Goal: Check status: Check status

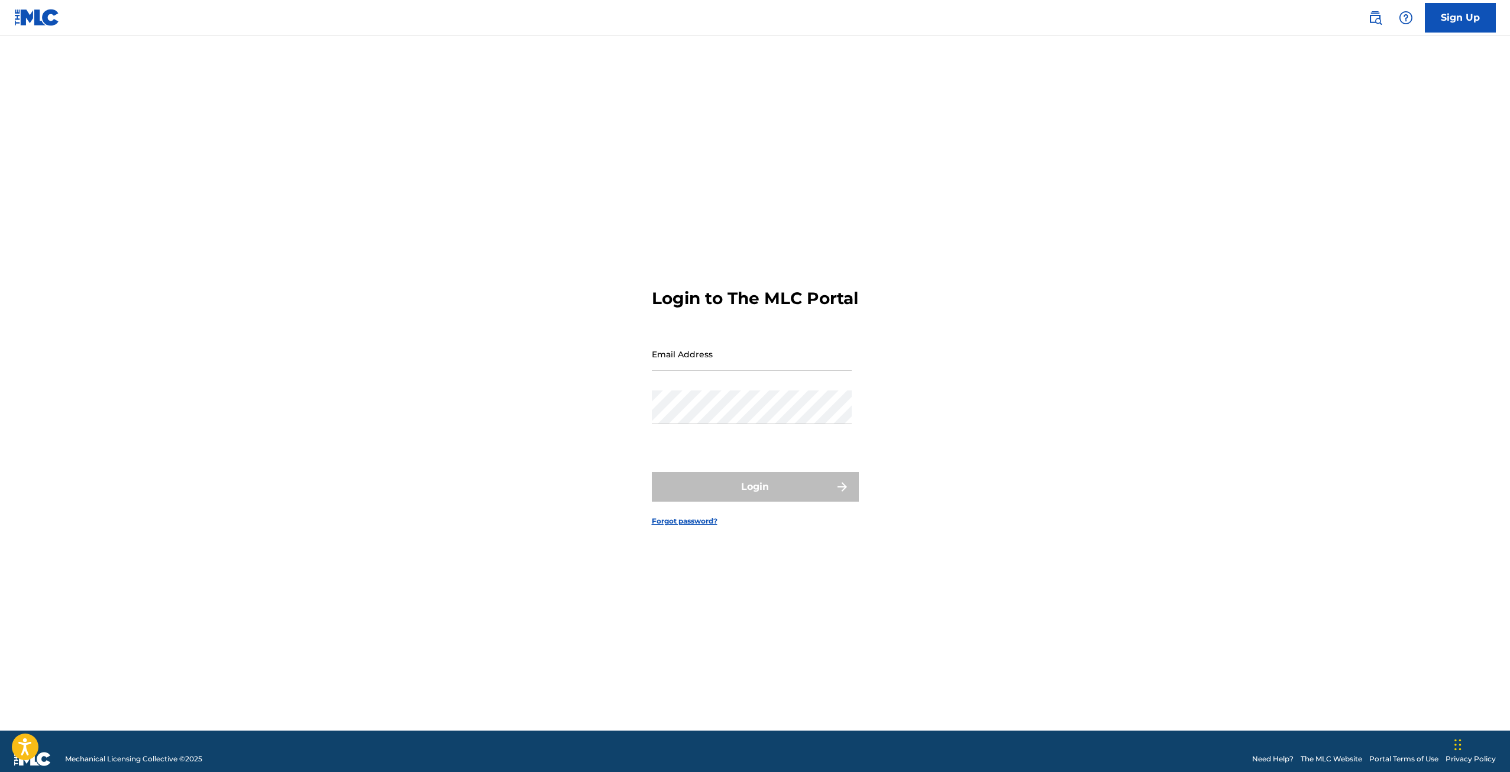
click at [710, 365] on input "Email Address" at bounding box center [752, 354] width 200 height 34
click at [678, 369] on input "Email Address" at bounding box center [752, 354] width 200 height 34
click at [768, 371] on input "copyright_Music" at bounding box center [752, 354] width 200 height 34
type input "[EMAIL_ADDRESS][DOMAIN_NAME]"
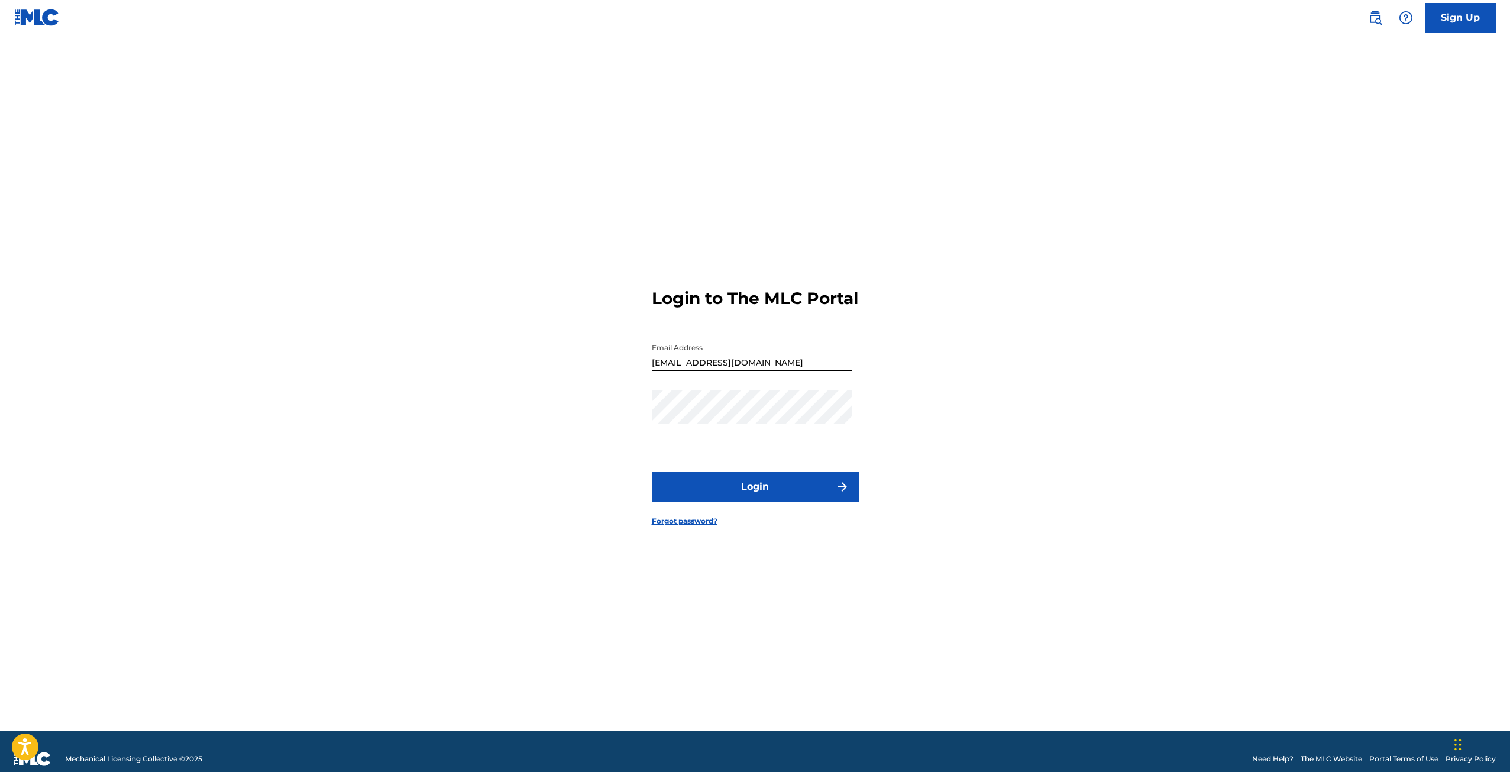
click at [745, 488] on button "Login" at bounding box center [755, 487] width 207 height 30
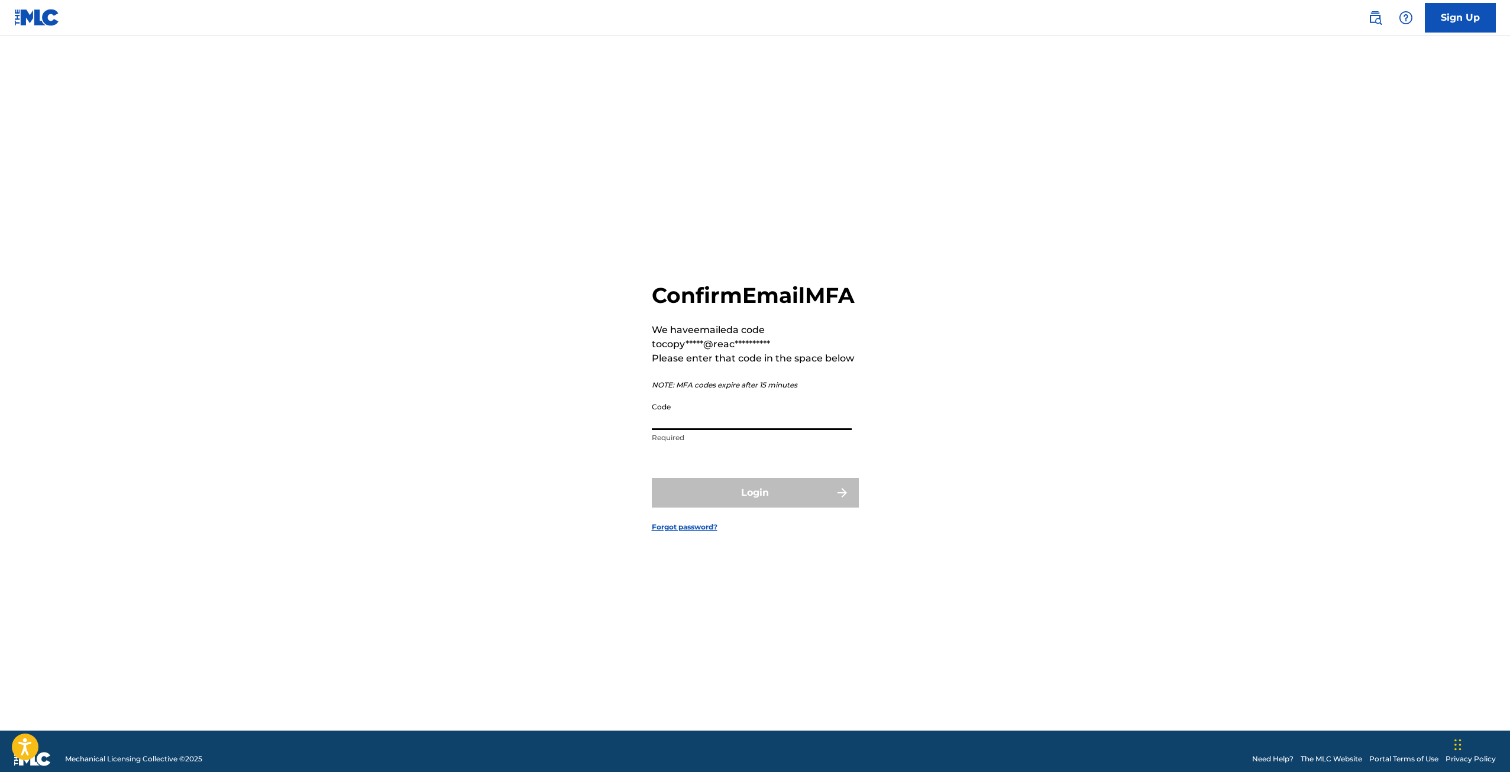
click at [699, 423] on input "Code" at bounding box center [752, 413] width 200 height 34
click at [749, 430] on input "Code" at bounding box center [752, 413] width 200 height 34
paste input "568318"
type input "568318"
click at [743, 507] on button "Login" at bounding box center [755, 493] width 207 height 30
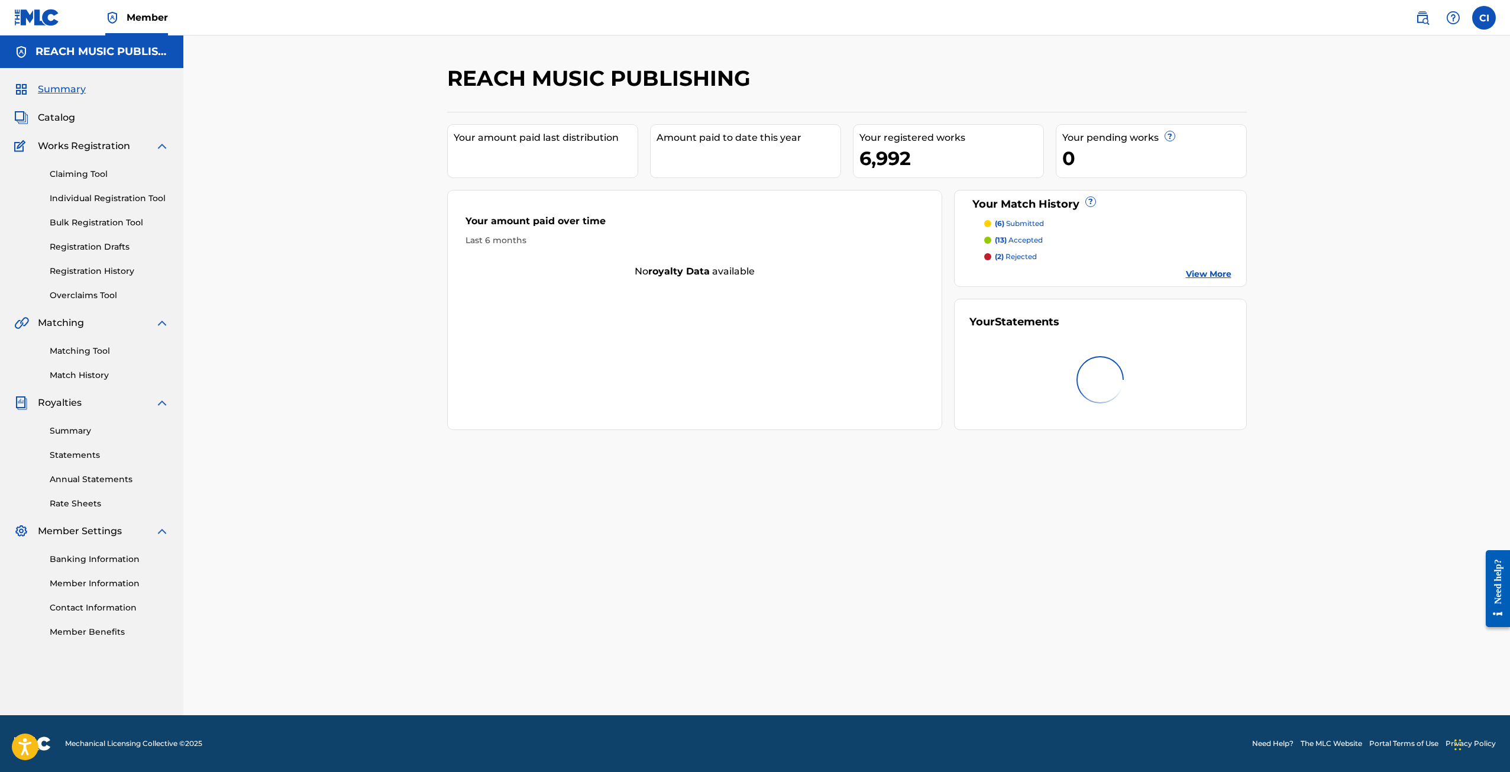
click at [407, 359] on div "REACH MUSIC PUBLISHING Your amount paid last distribution Amount paid to date t…" at bounding box center [846, 374] width 1326 height 679
click at [68, 130] on div "Summary Catalog Works Registration Claiming Tool Individual Registration Tool B…" at bounding box center [91, 360] width 183 height 584
click at [65, 124] on span "Catalog" at bounding box center [56, 118] width 37 height 14
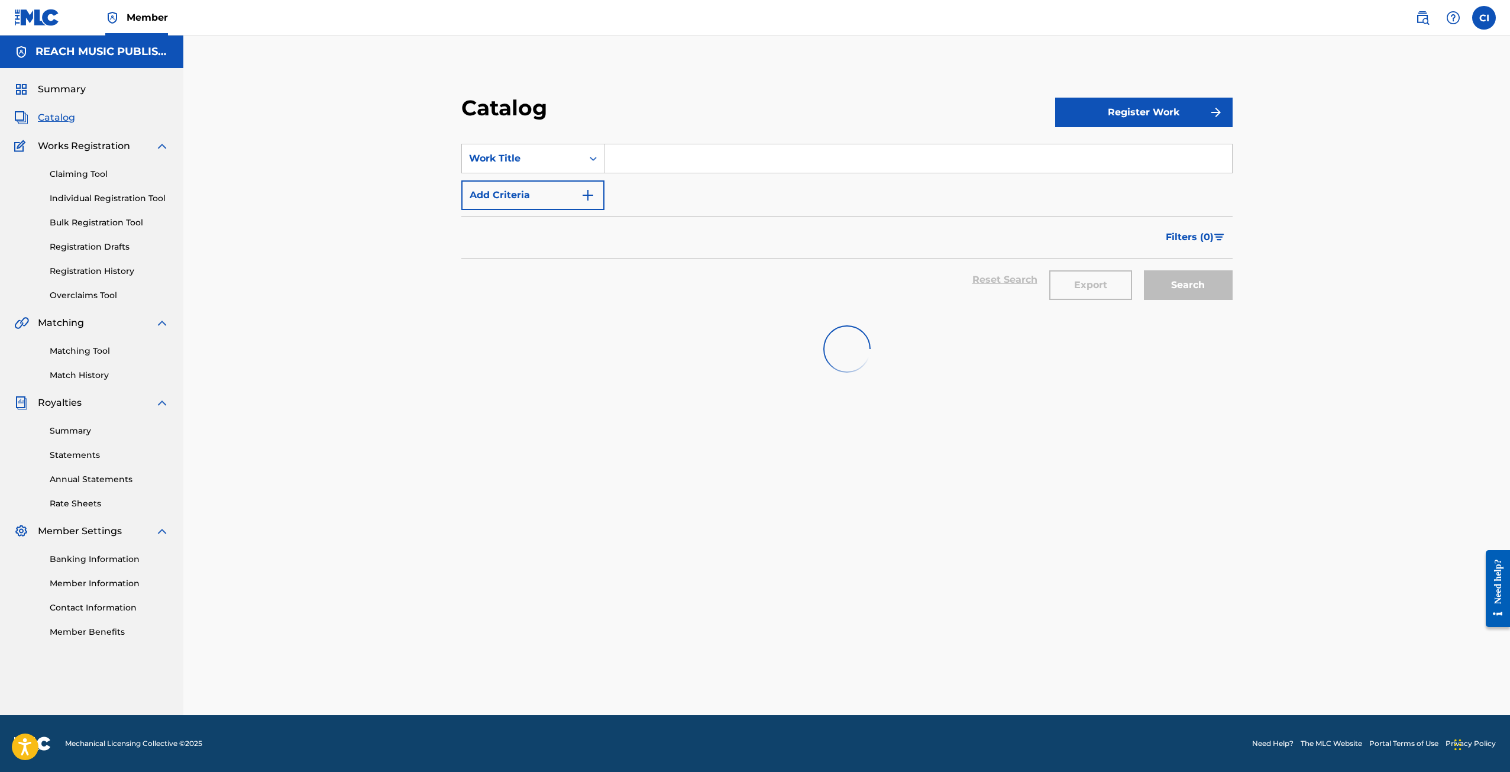
drag, startPoint x: 98, startPoint y: 274, endPoint x: 95, endPoint y: 261, distance: 12.8
click at [98, 274] on link "Registration History" at bounding box center [109, 271] width 119 height 12
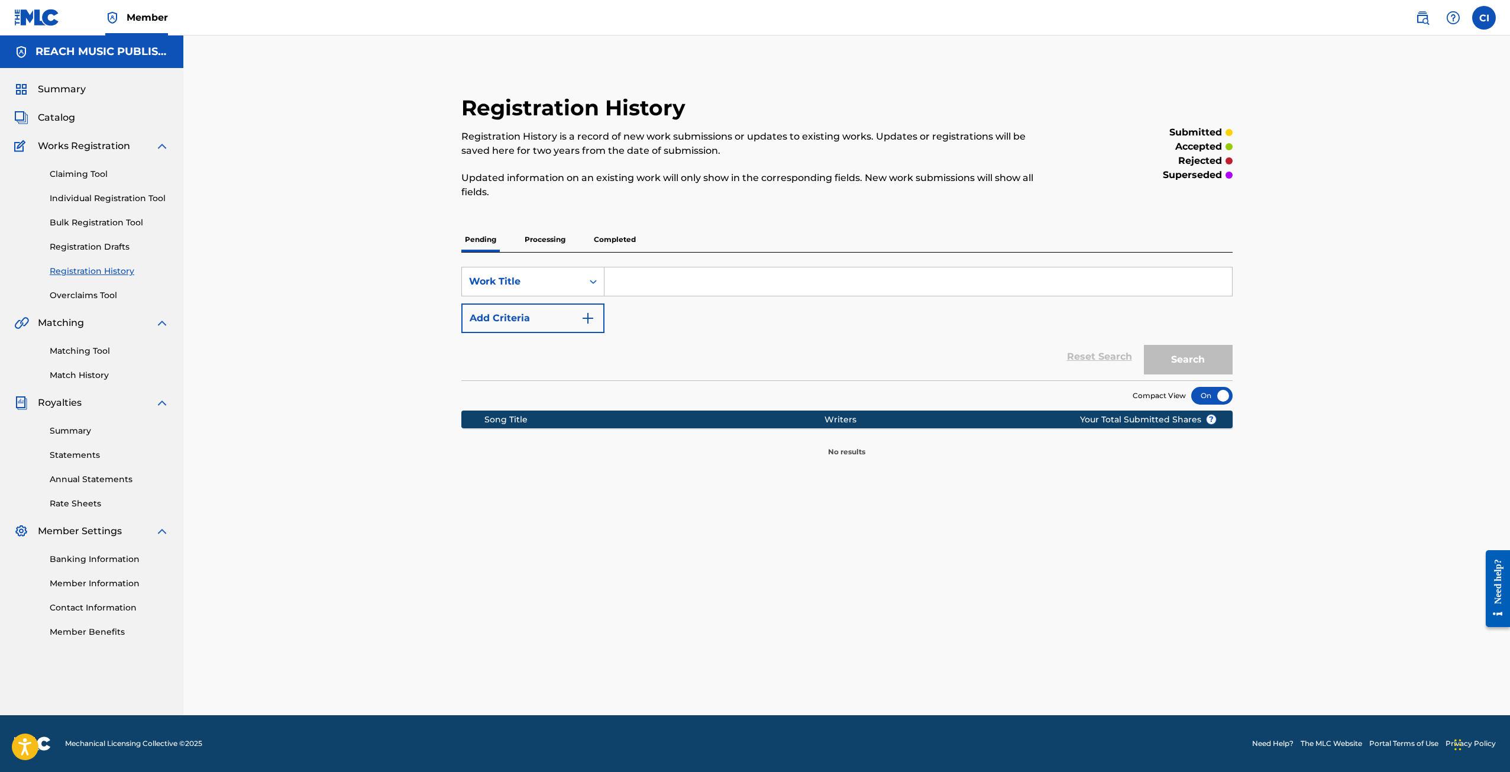
click at [92, 248] on link "Registration Drafts" at bounding box center [109, 247] width 119 height 12
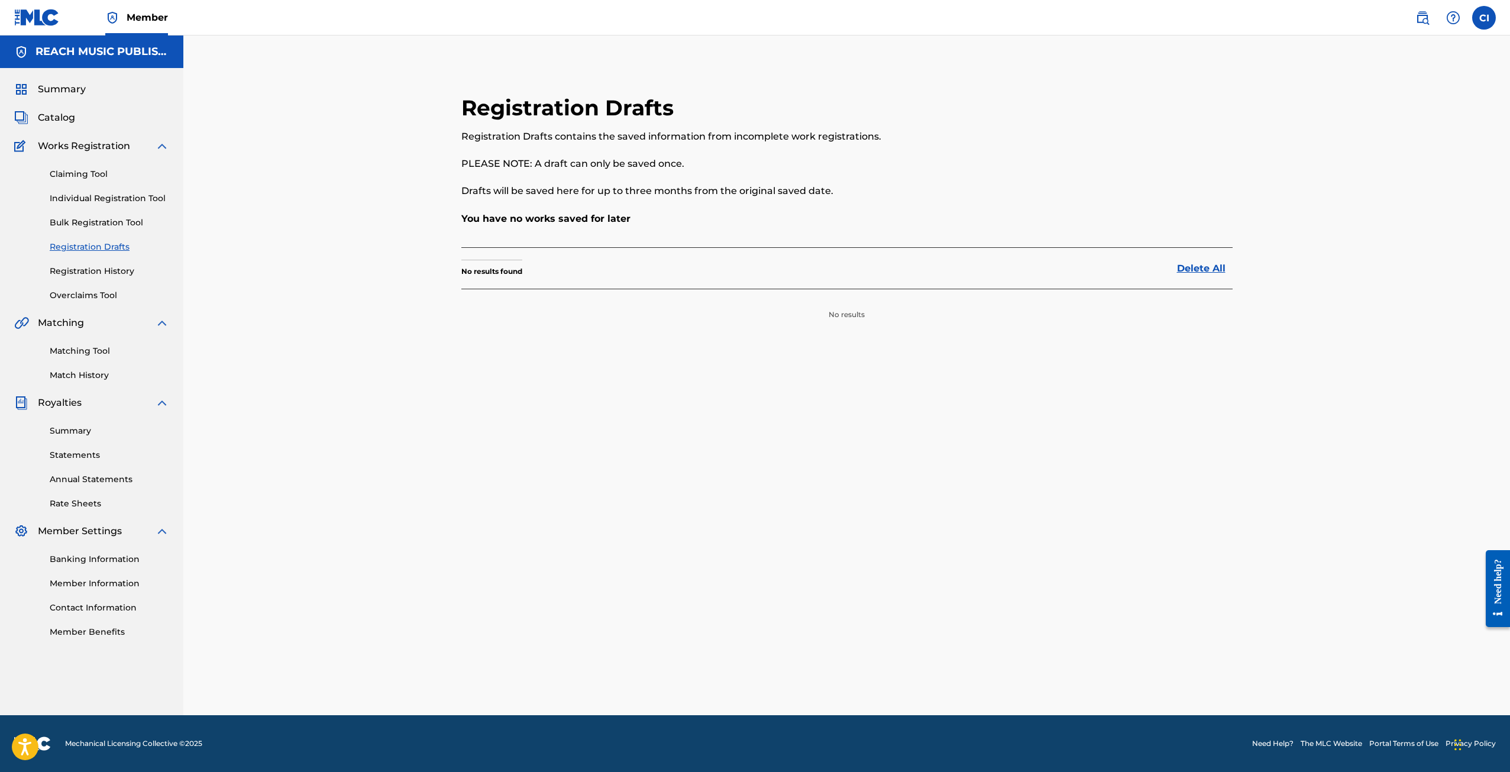
click at [83, 281] on div "Claiming Tool Individual Registration Tool Bulk Registration Tool Registration …" at bounding box center [91, 227] width 155 height 148
click at [82, 279] on div "Claiming Tool Individual Registration Tool Bulk Registration Tool Registration …" at bounding box center [91, 227] width 155 height 148
drag, startPoint x: 76, startPoint y: 273, endPoint x: 89, endPoint y: 270, distance: 13.8
click at [75, 273] on link "Registration History" at bounding box center [109, 271] width 119 height 12
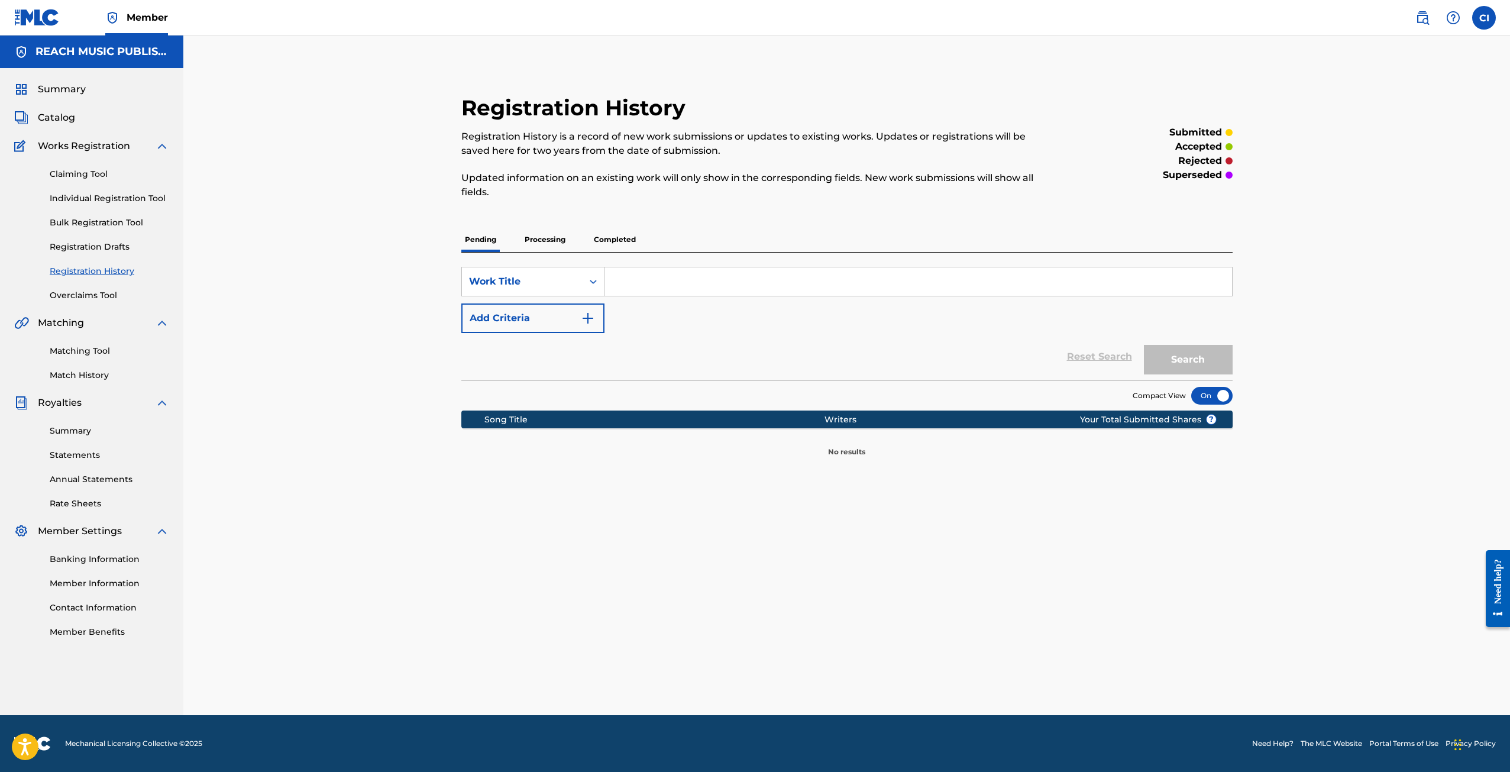
click at [557, 246] on p "Processing" at bounding box center [545, 239] width 48 height 25
